Goal: Transaction & Acquisition: Download file/media

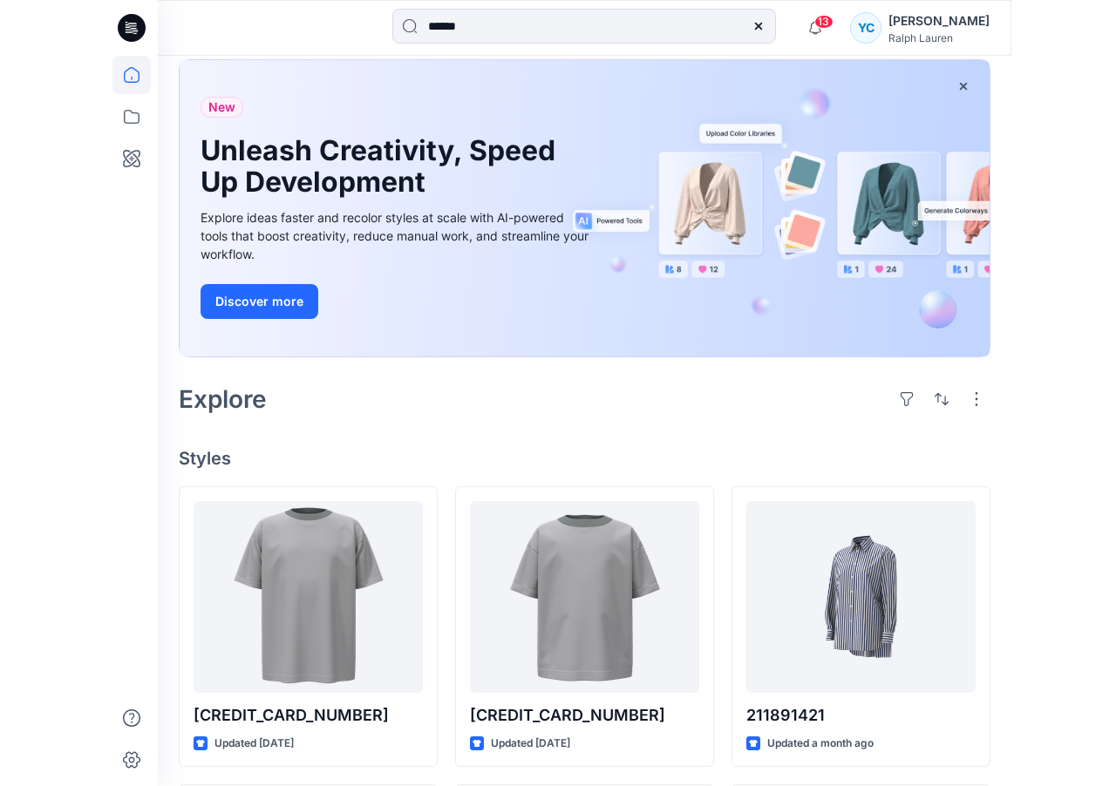
scroll to position [6, 0]
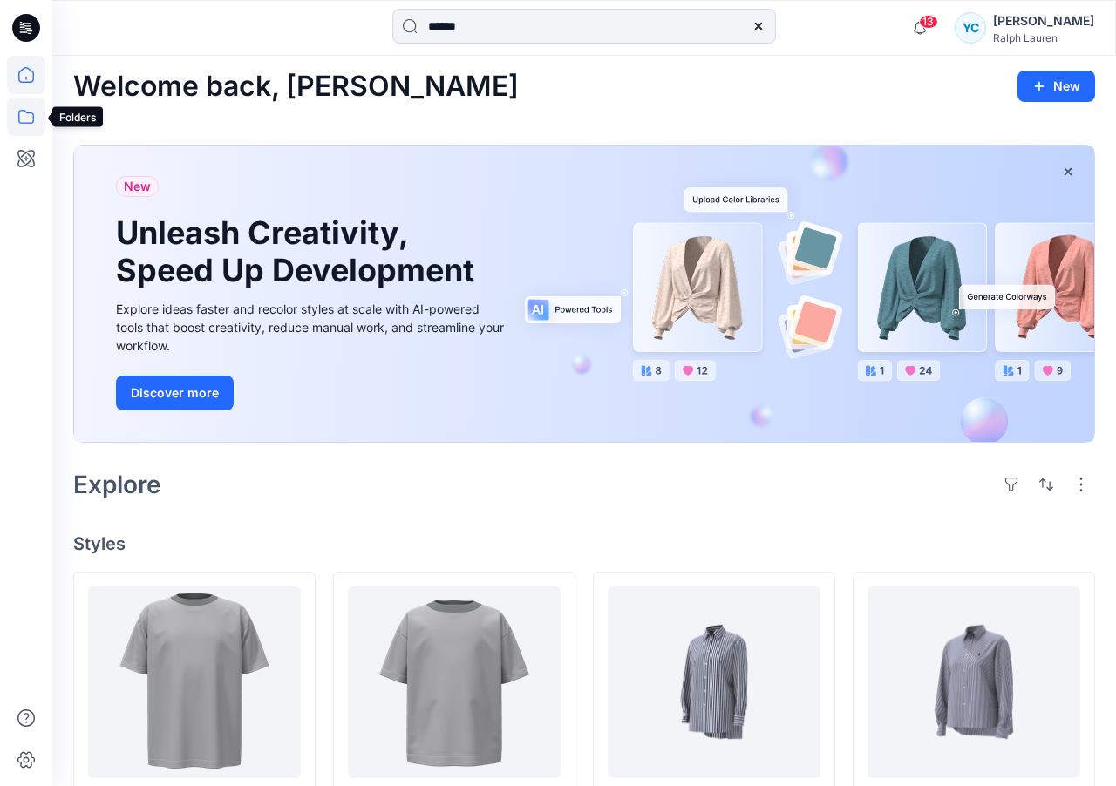
type input "******"
click at [24, 122] on icon at bounding box center [26, 117] width 38 height 38
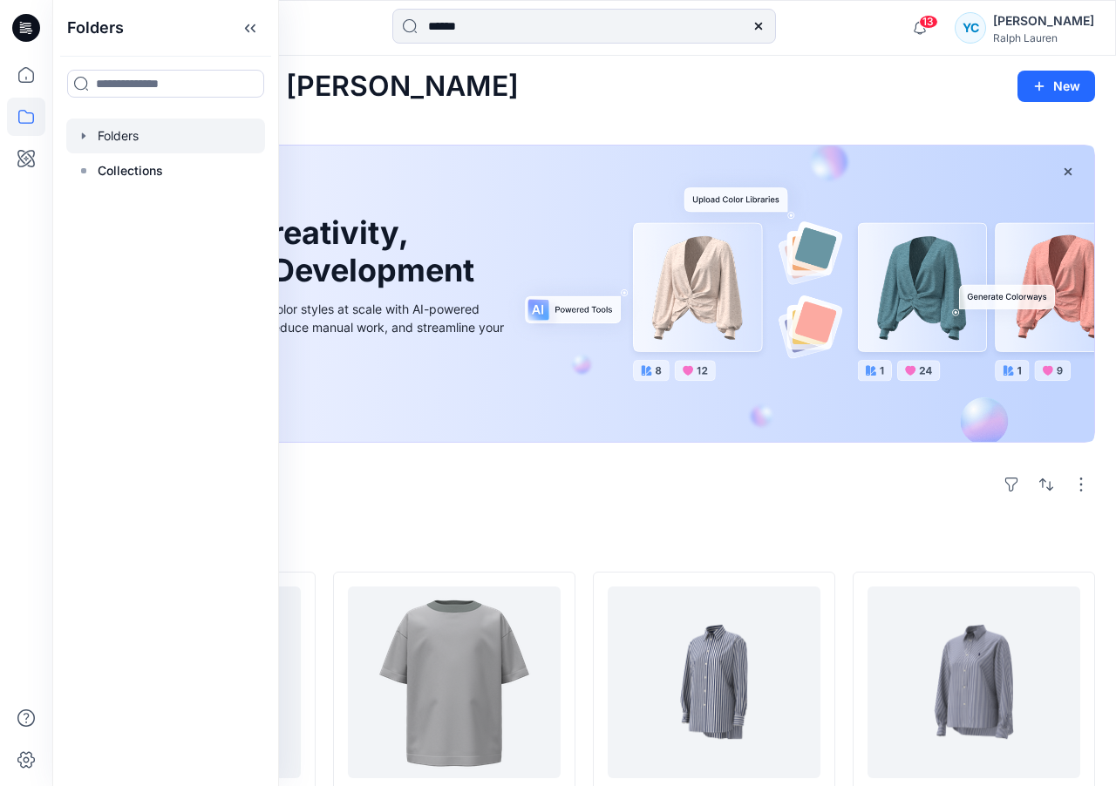
click at [122, 131] on div at bounding box center [165, 136] width 199 height 35
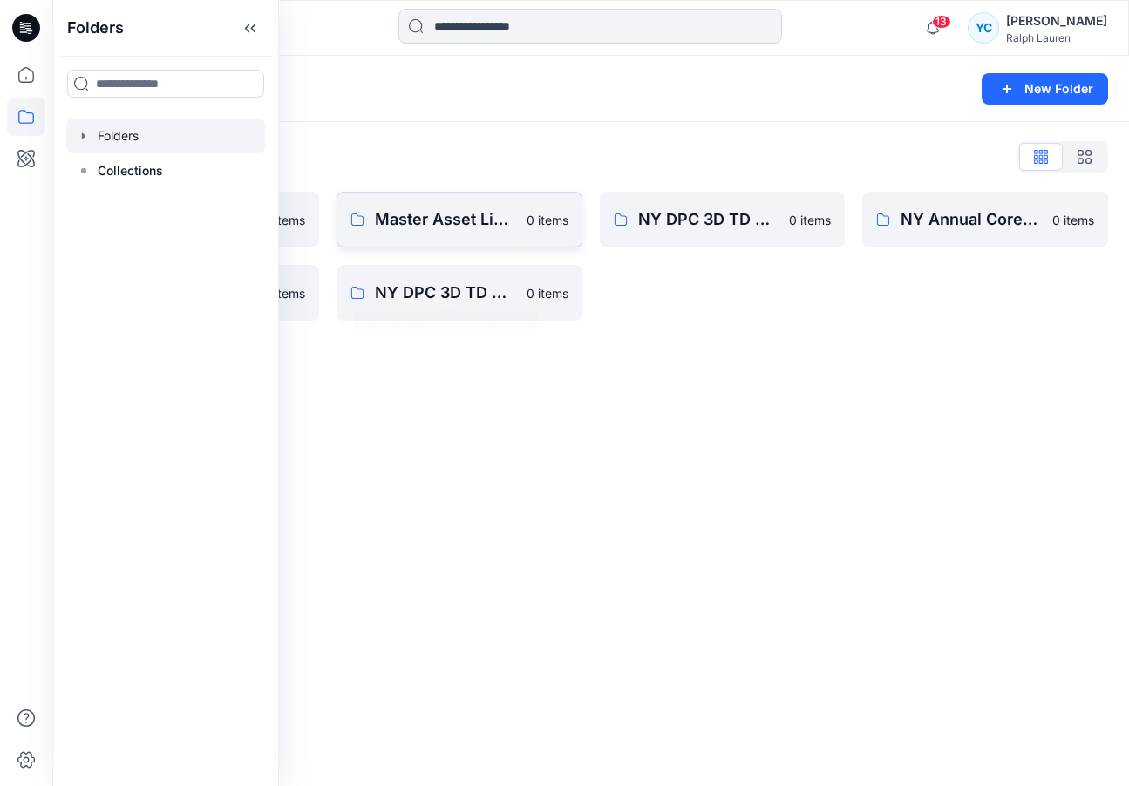
click at [478, 221] on p "Master Asset Library PM" at bounding box center [445, 219] width 141 height 24
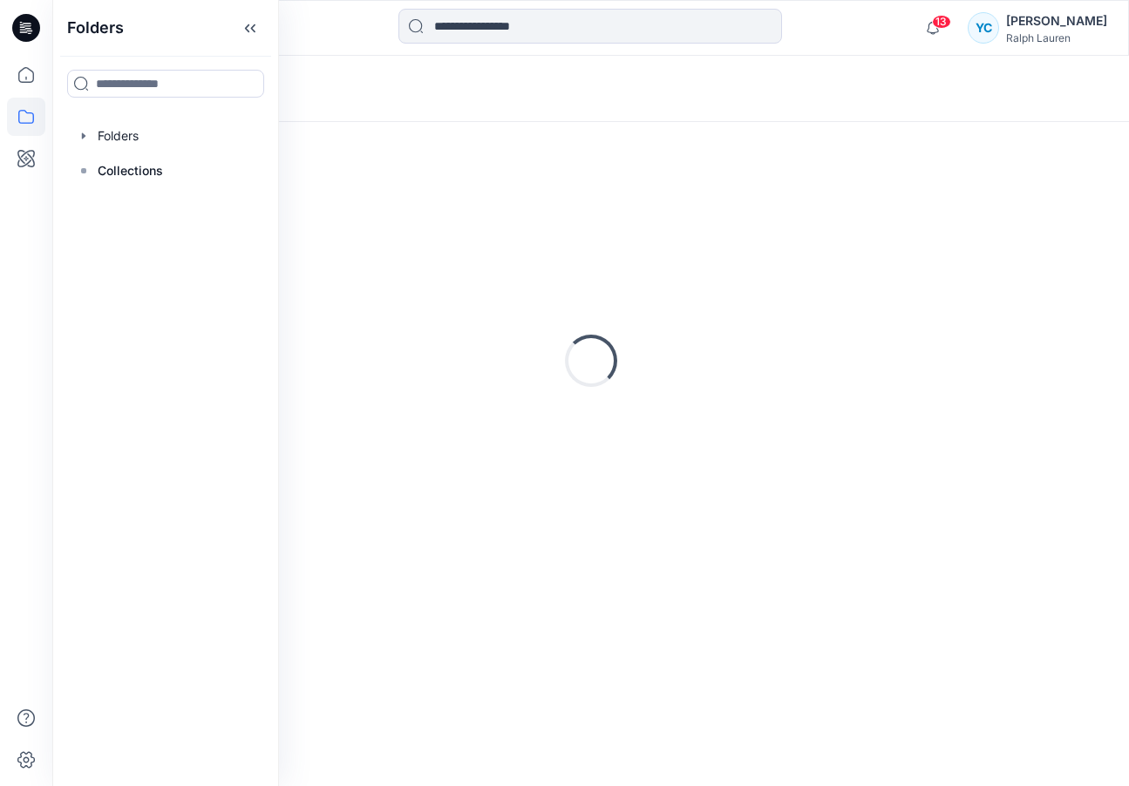
click at [480, 221] on div "Loading..." at bounding box center [590, 361] width 1035 height 436
drag, startPoint x: 481, startPoint y: 221, endPoint x: 494, endPoint y: 233, distance: 17.3
click at [481, 221] on div "Loading..." at bounding box center [590, 361] width 1035 height 436
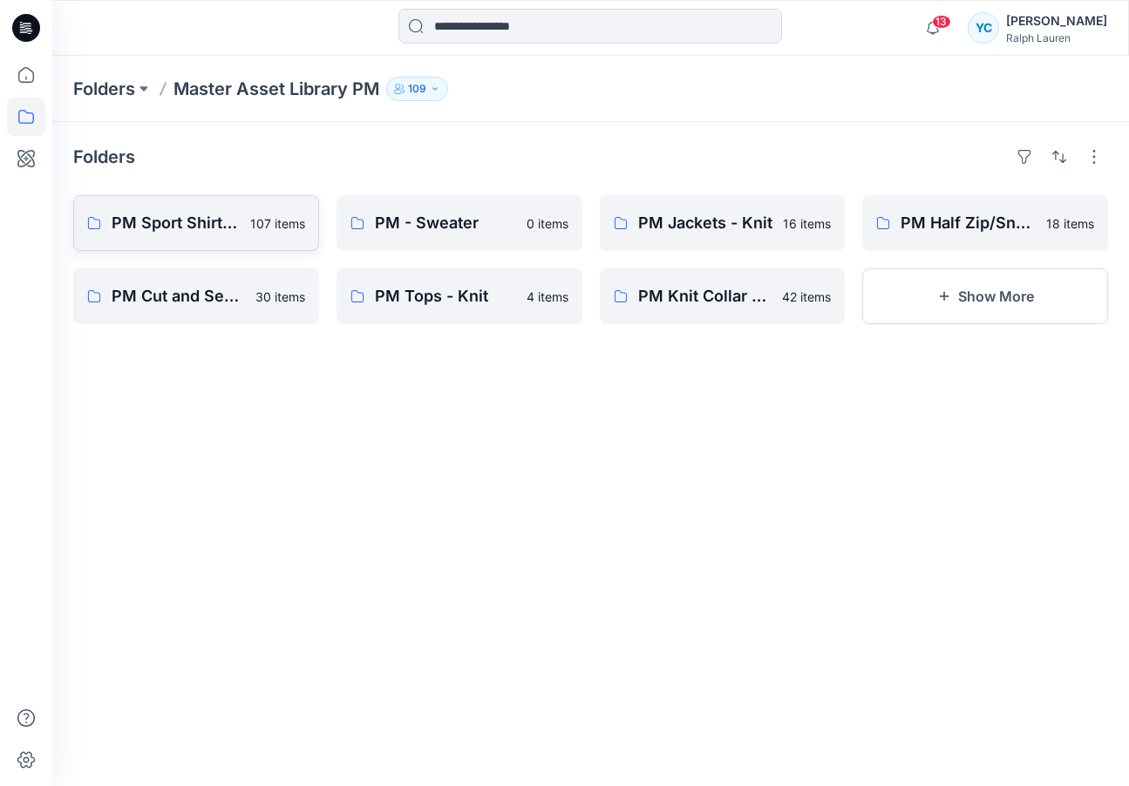
click at [207, 217] on p "PM Sport Shirts - Woven" at bounding box center [176, 223] width 128 height 24
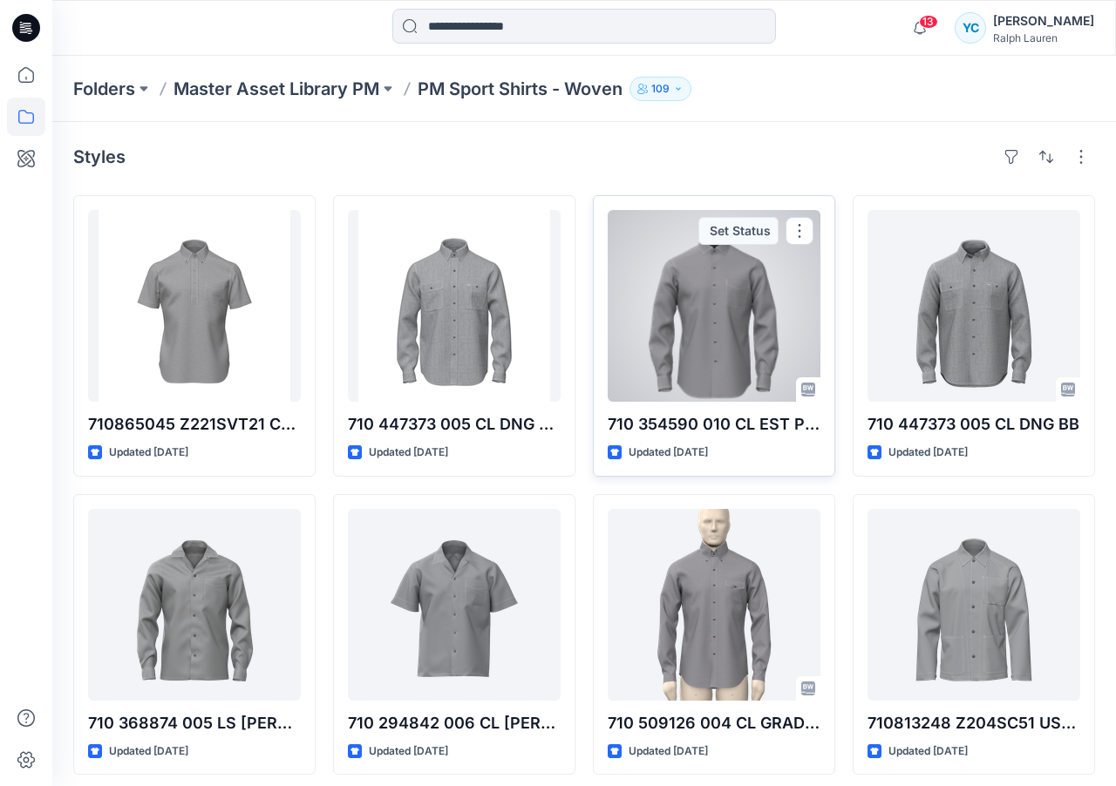
click at [684, 333] on div at bounding box center [714, 306] width 213 height 192
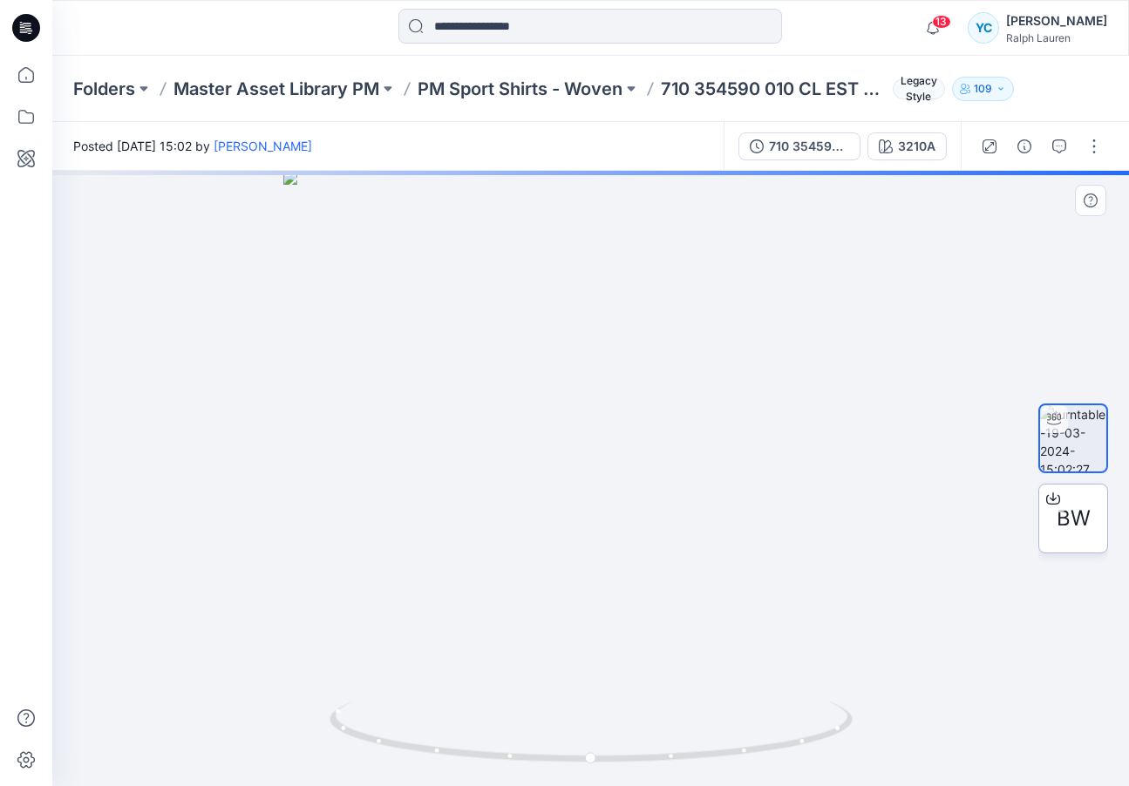
click at [905, 519] on span "BW" at bounding box center [1074, 518] width 34 height 31
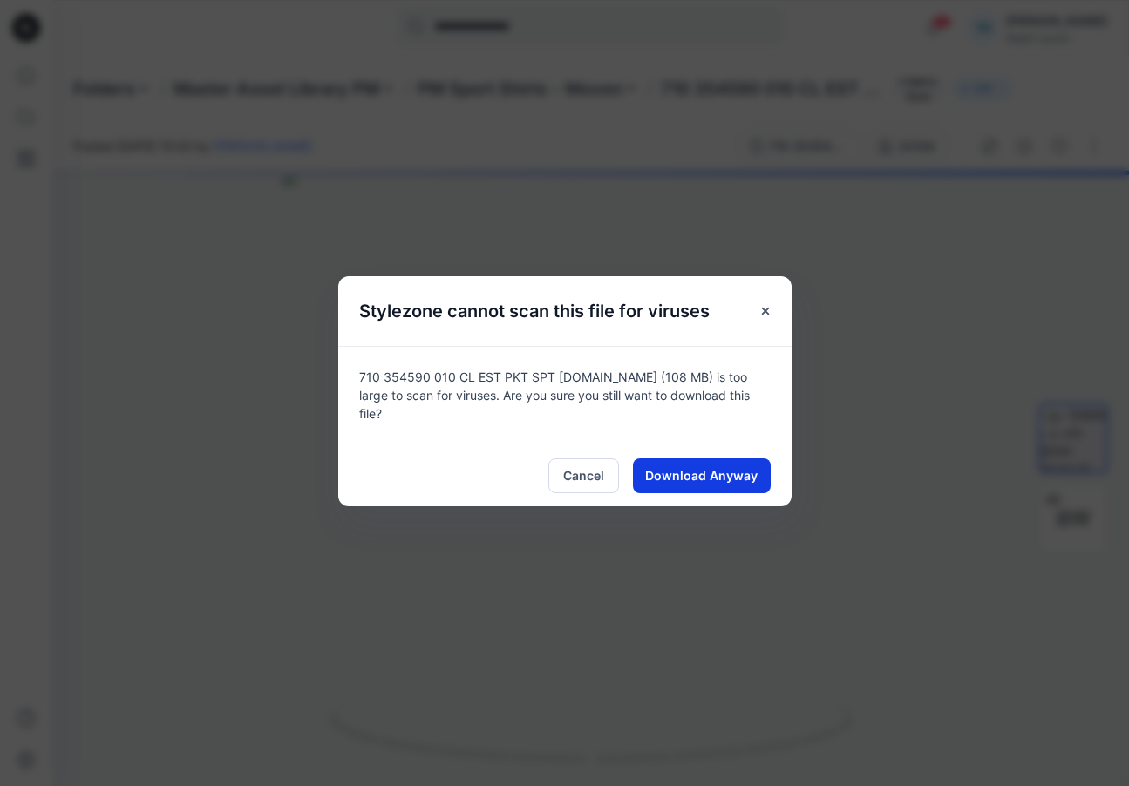
click at [750, 474] on span "Download Anyway" at bounding box center [701, 475] width 112 height 18
